Goal: Find contact information: Obtain details needed to contact an individual or organization

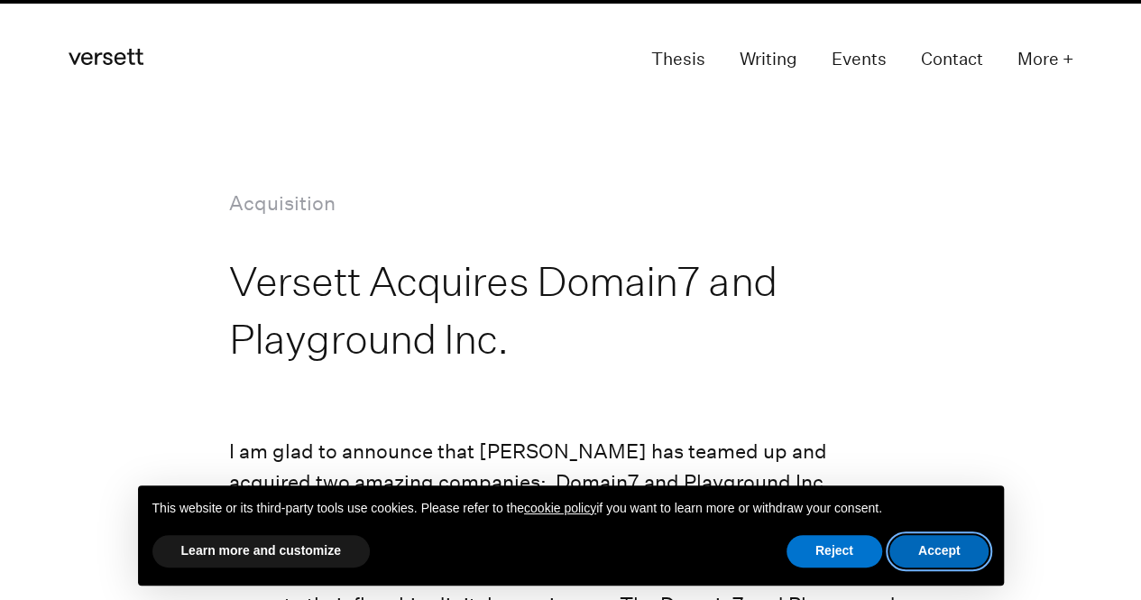
click at [929, 539] on button "Accept" at bounding box center [939, 551] width 100 height 32
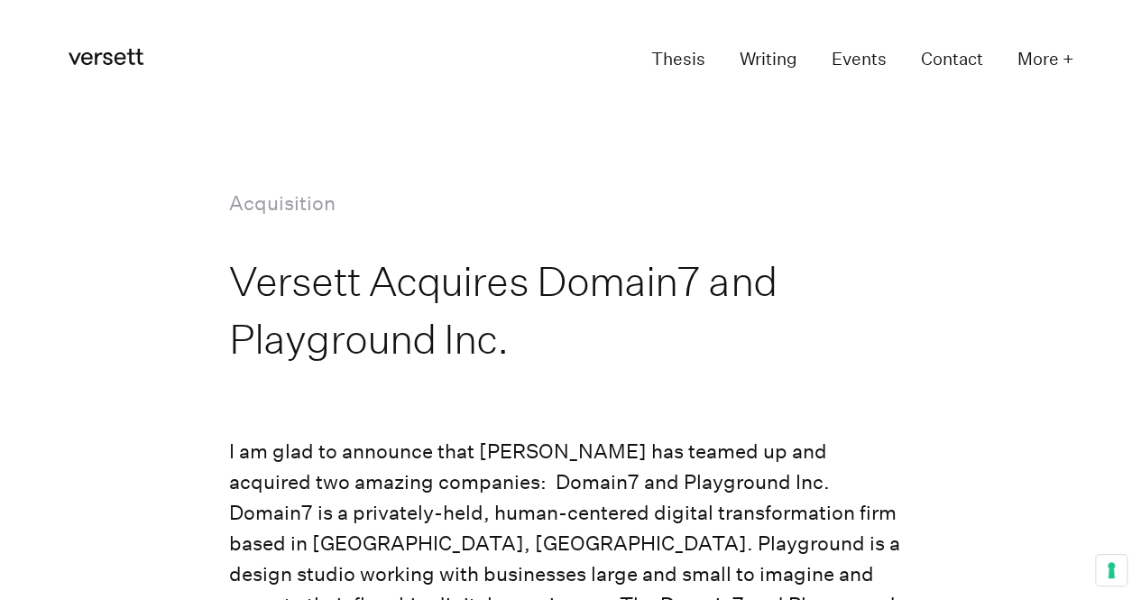
click at [114, 64] on icon "Versett" at bounding box center [106, 57] width 75 height 16
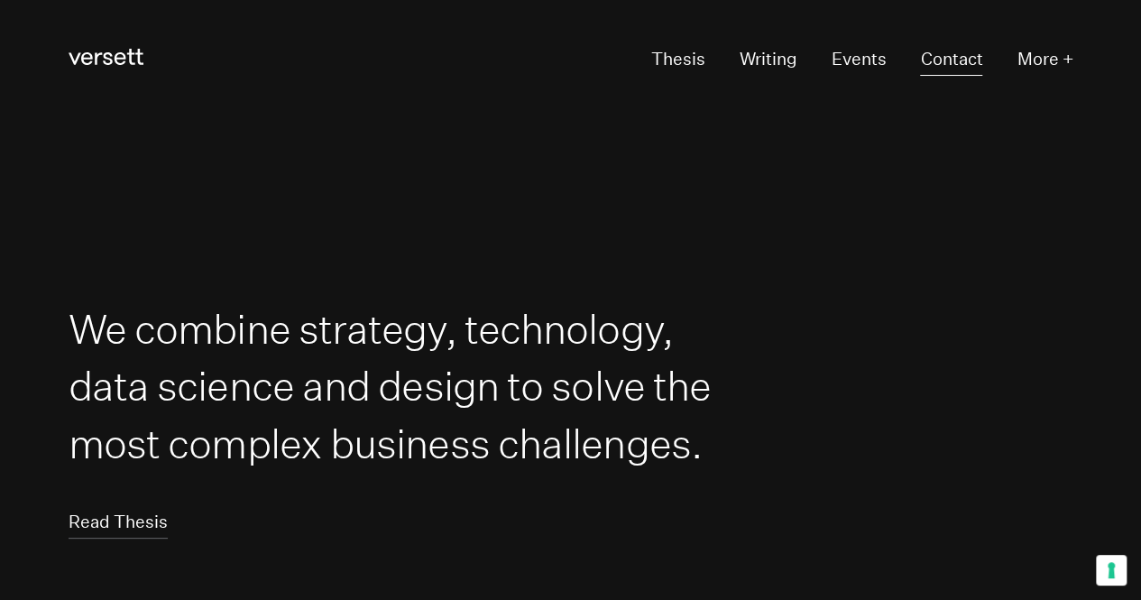
click at [971, 57] on link "Contact" at bounding box center [951, 59] width 62 height 32
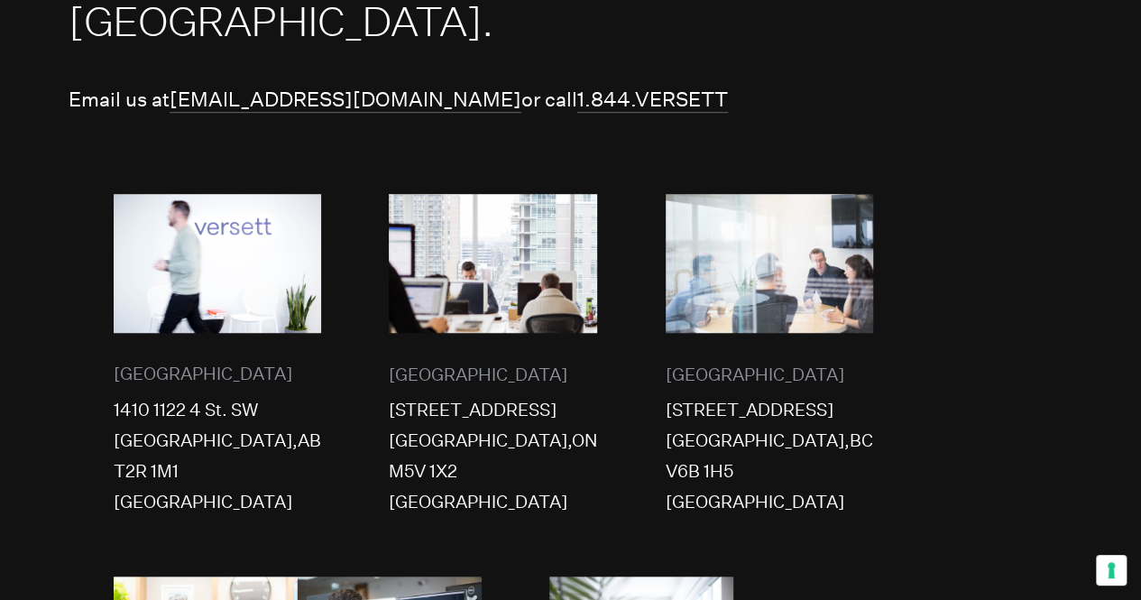
scroll to position [541, 0]
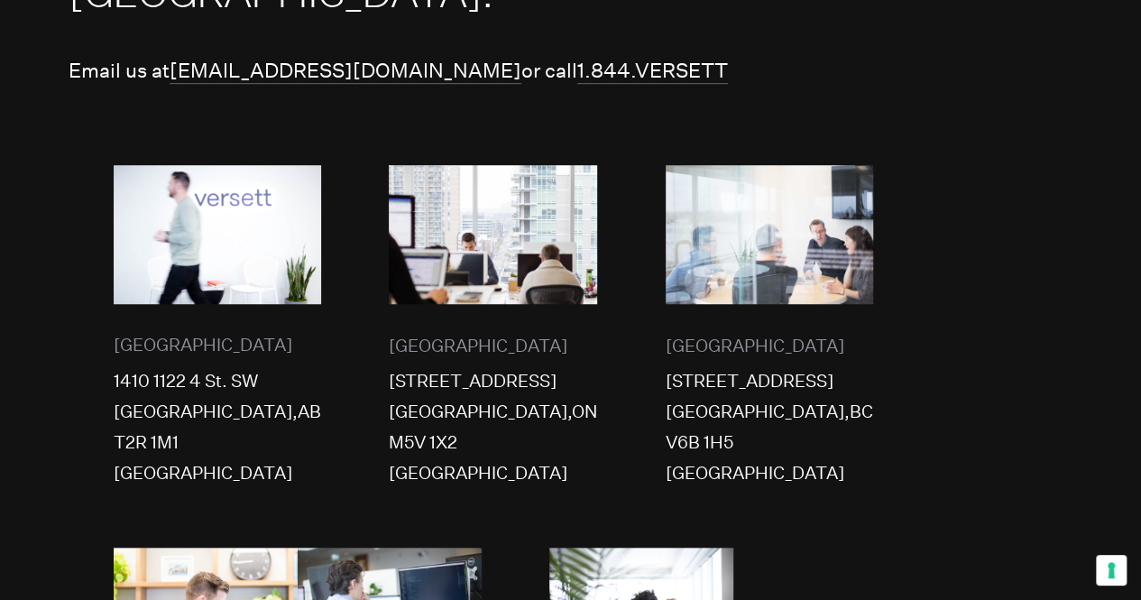
click at [666, 330] on div "[GEOGRAPHIC_DATA]" at bounding box center [769, 345] width 207 height 31
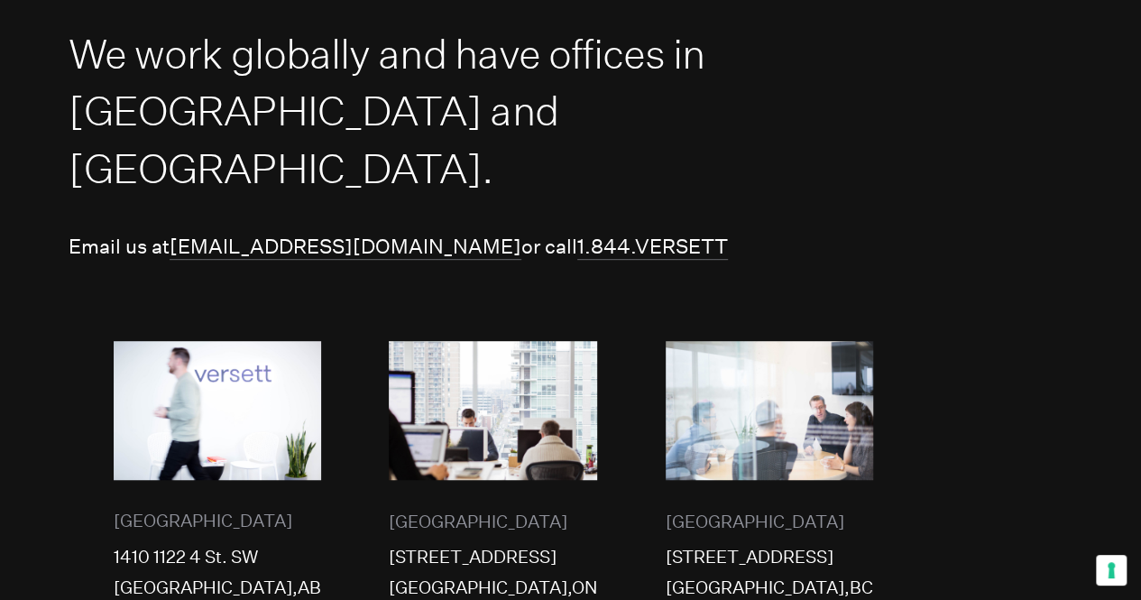
scroll to position [451, 0]
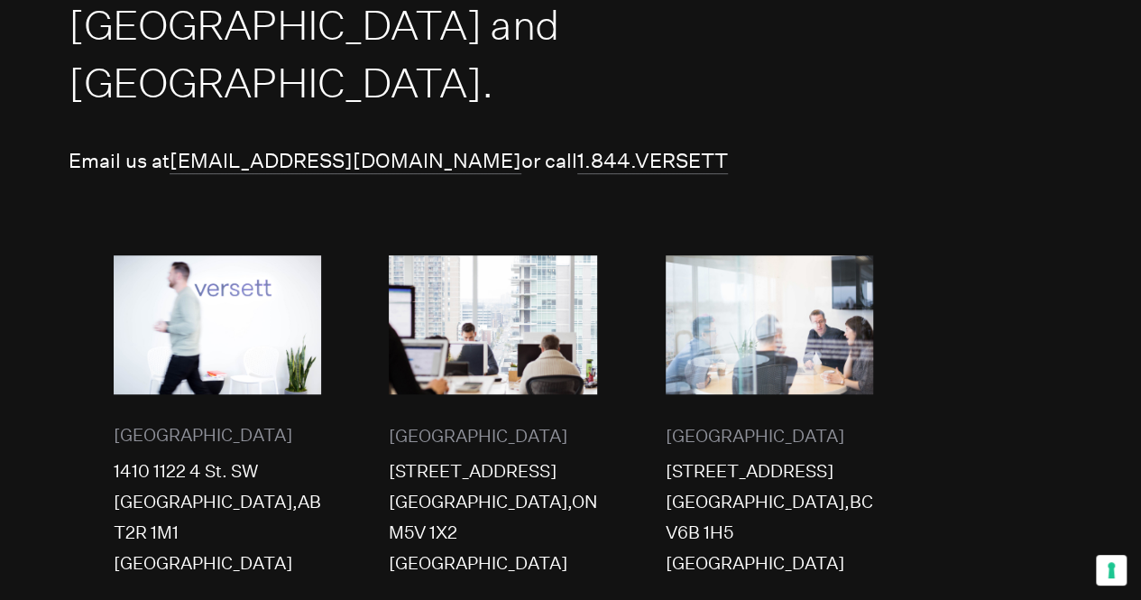
click at [666, 420] on div "[GEOGRAPHIC_DATA]" at bounding box center [769, 435] width 207 height 31
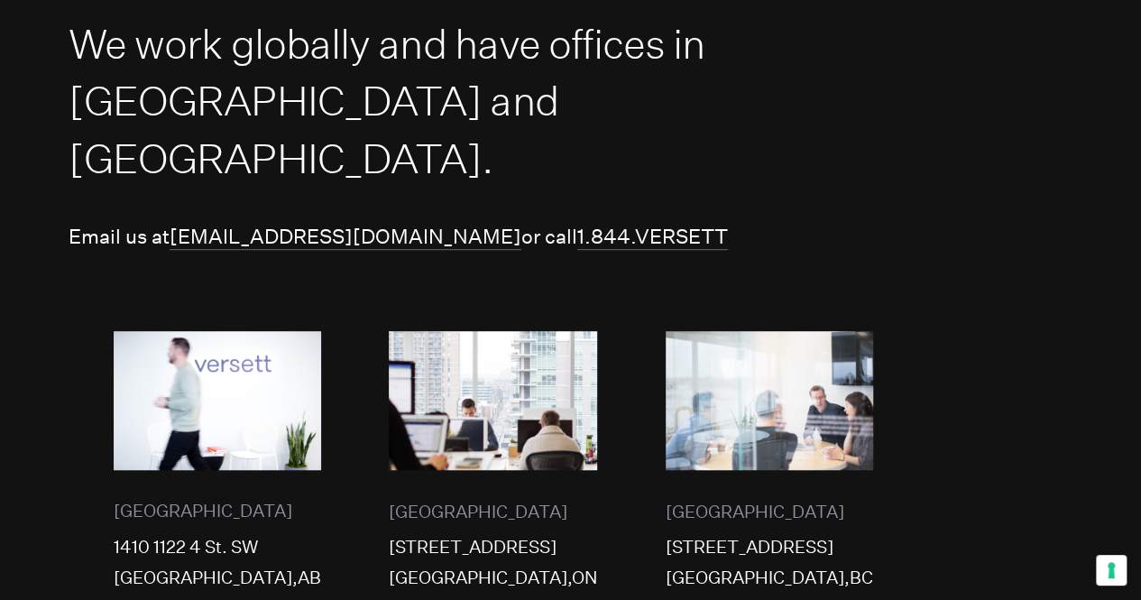
scroll to position [271, 0]
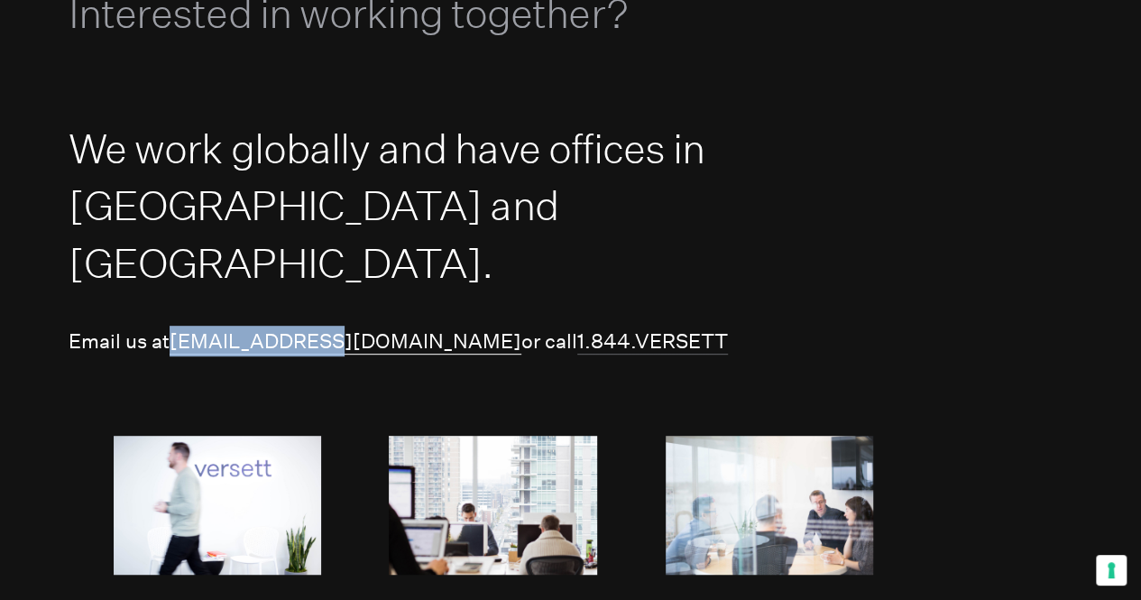
drag, startPoint x: 322, startPoint y: 288, endPoint x: 176, endPoint y: 288, distance: 146.1
click at [176, 326] on p "Email us at [EMAIL_ADDRESS][DOMAIN_NAME] or call [PHONE_NUMBER]" at bounding box center [571, 341] width 1005 height 31
copy link "[EMAIL_ADDRESS][DOMAIN_NAME]"
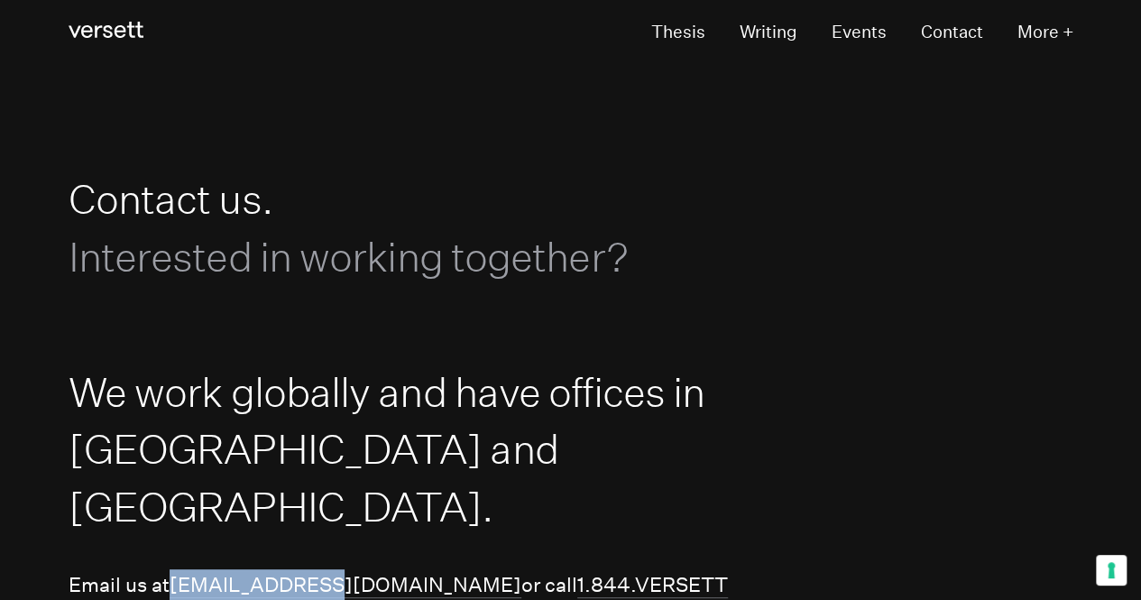
scroll to position [0, 0]
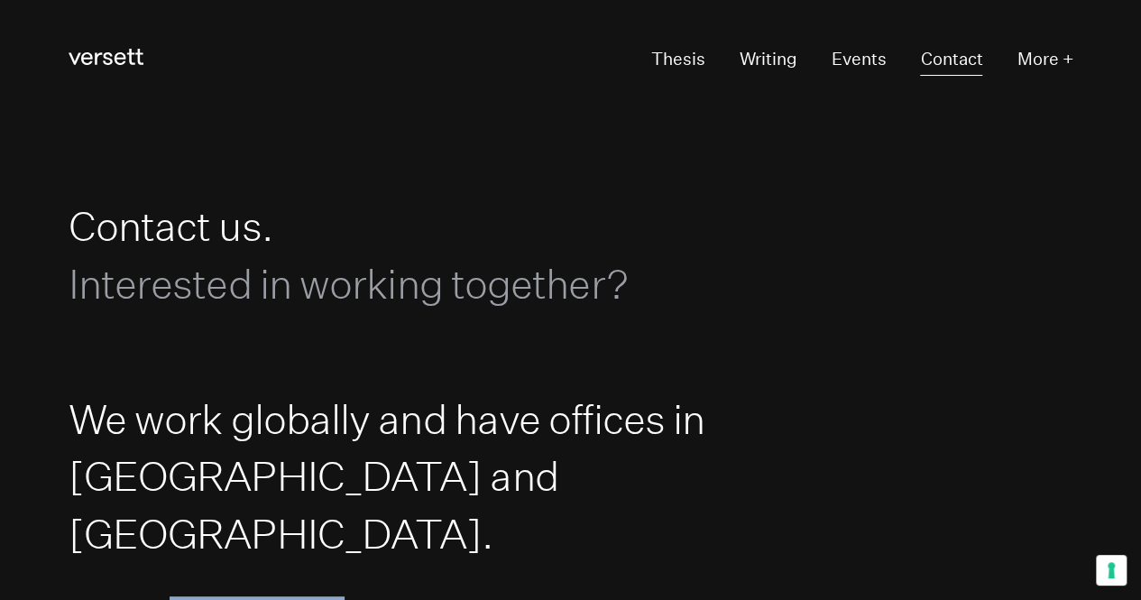
click at [944, 53] on link "Contact" at bounding box center [951, 59] width 62 height 32
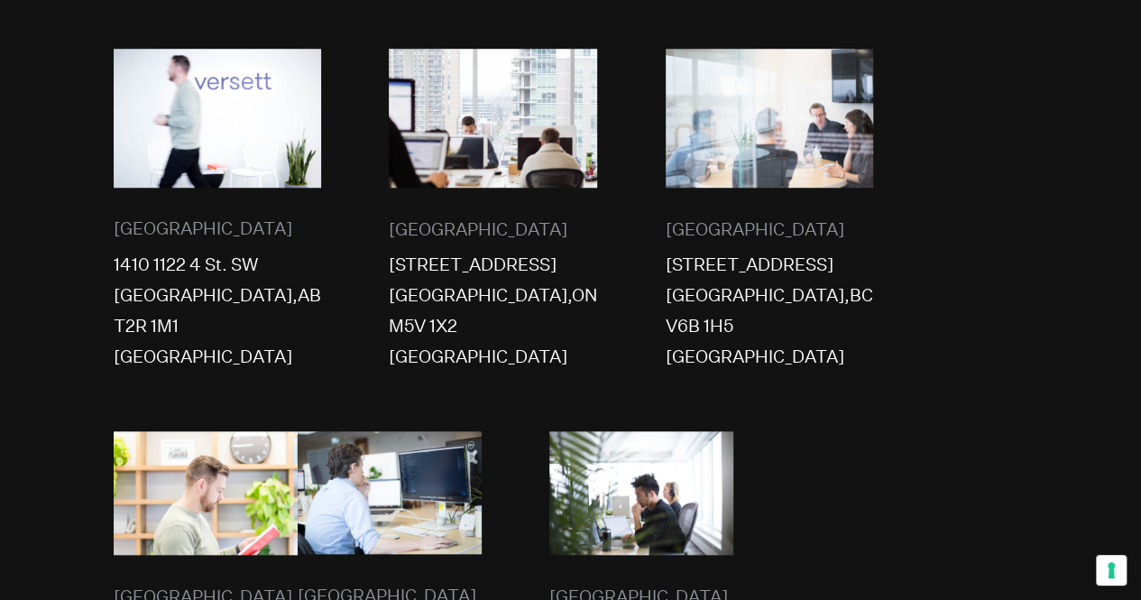
scroll to position [631, 0]
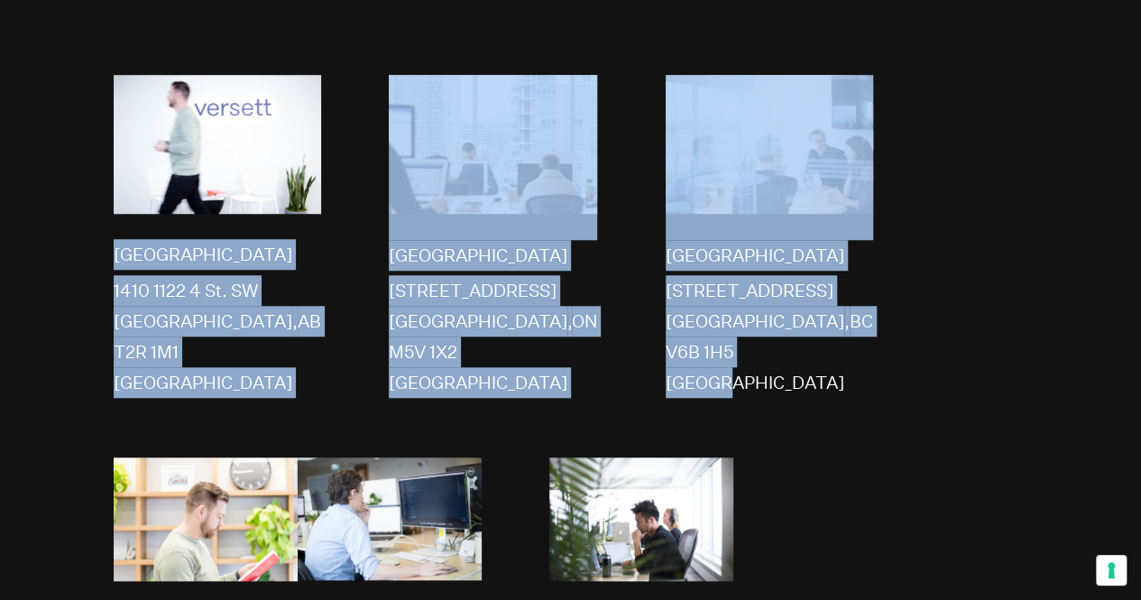
drag, startPoint x: 86, startPoint y: 172, endPoint x: 739, endPoint y: 309, distance: 667.3
copy div "[GEOGRAPHIC_DATA] 1410 [STREET_ADDRESS] [GEOGRAPHIC_DATA] [STREET_ADDRESS] [GEO…"
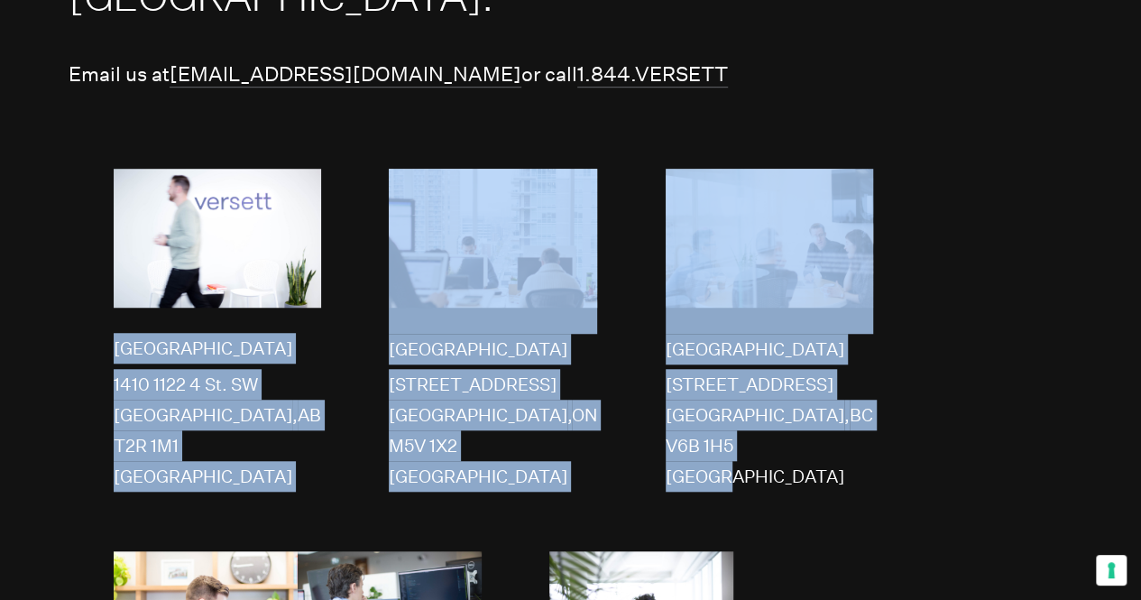
scroll to position [451, 0]
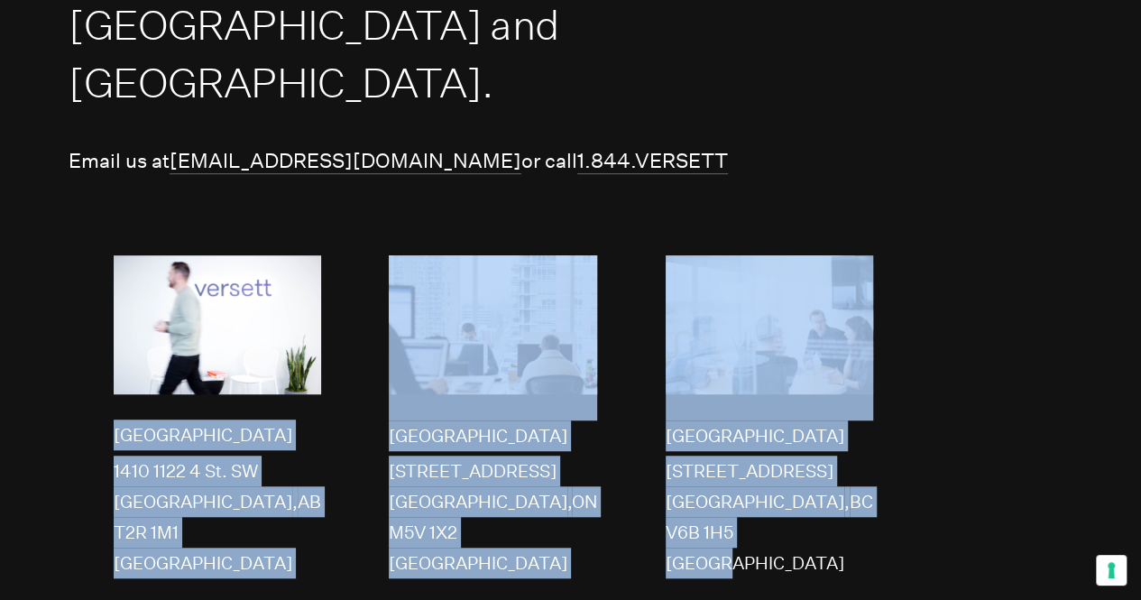
drag, startPoint x: 111, startPoint y: 354, endPoint x: 736, endPoint y: 492, distance: 640.2
copy div "[GEOGRAPHIC_DATA] 1410 [STREET_ADDRESS] [GEOGRAPHIC_DATA] [STREET_ADDRESS] [GEO…"
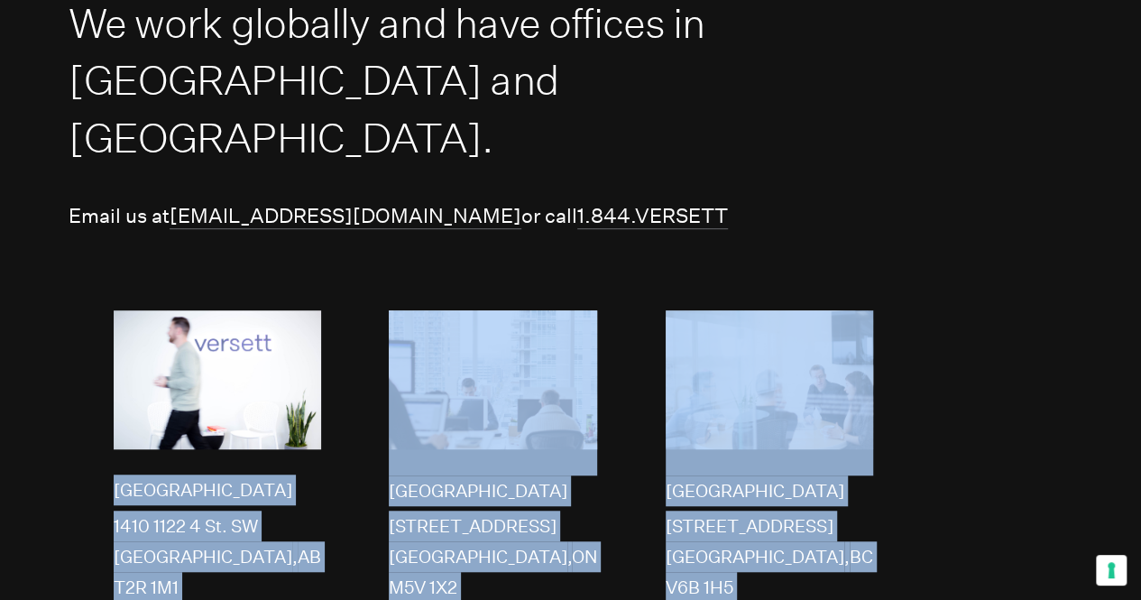
scroll to position [361, 0]
